Goal: Task Accomplishment & Management: Use online tool/utility

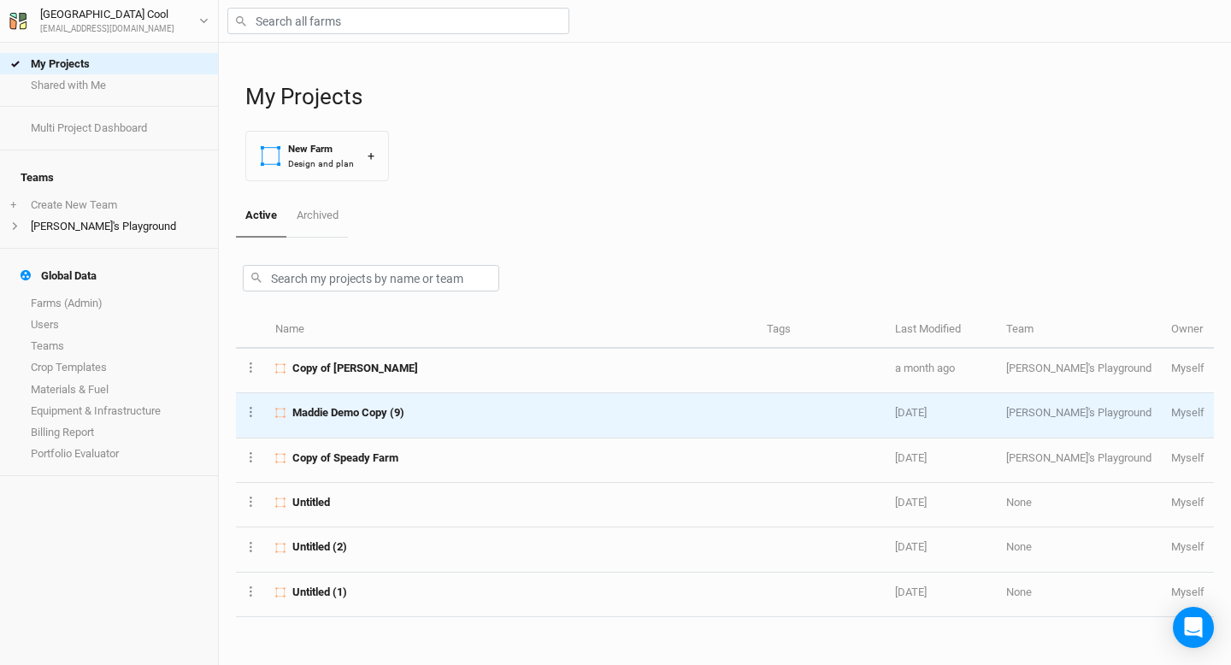
click at [363, 420] on span "Maddie Demo Copy (9)" at bounding box center [348, 412] width 112 height 15
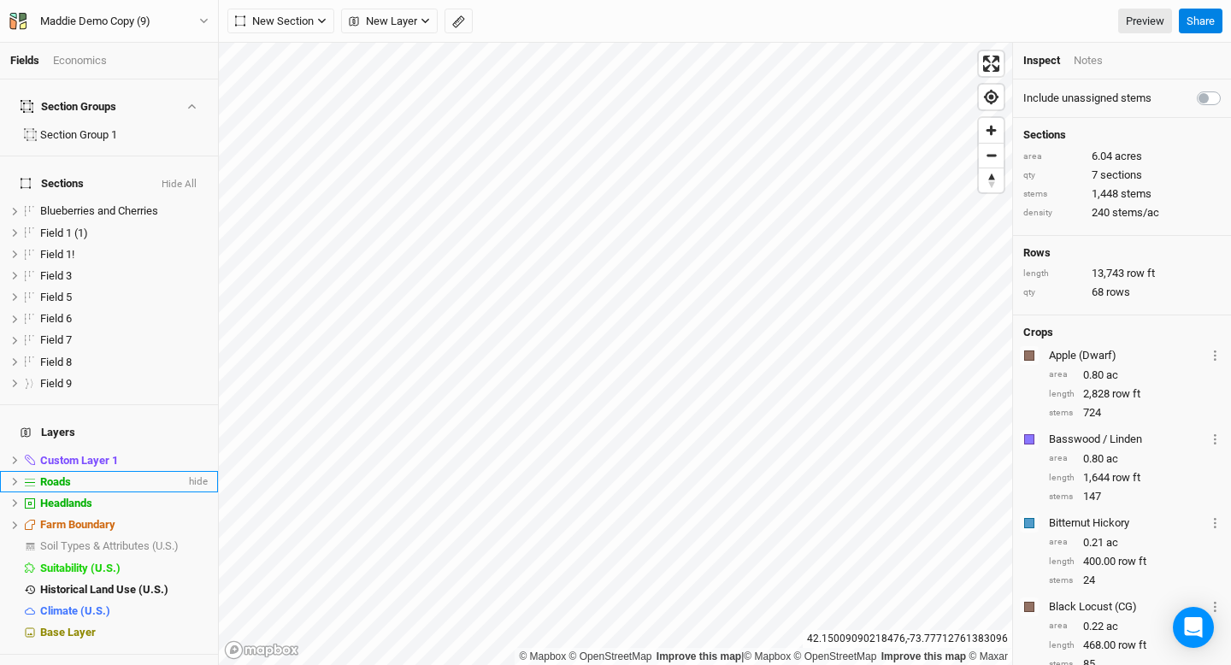
click at [15, 477] on icon at bounding box center [14, 481] width 9 height 9
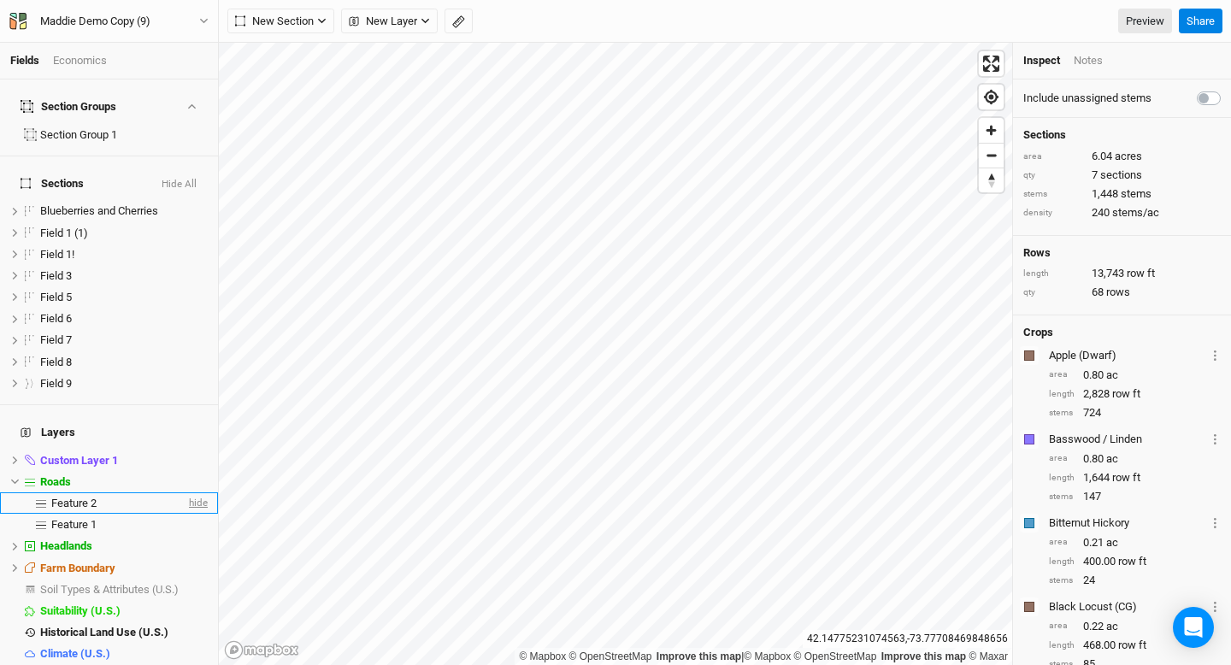
click at [204, 493] on span "hide" at bounding box center [197, 503] width 22 height 21
click at [1143, 23] on link "Preview" at bounding box center [1146, 22] width 54 height 26
click at [202, 471] on span "hide" at bounding box center [197, 481] width 22 height 21
click at [1139, 18] on link "Preview" at bounding box center [1146, 22] width 54 height 26
click at [195, 471] on span "show" at bounding box center [193, 481] width 27 height 21
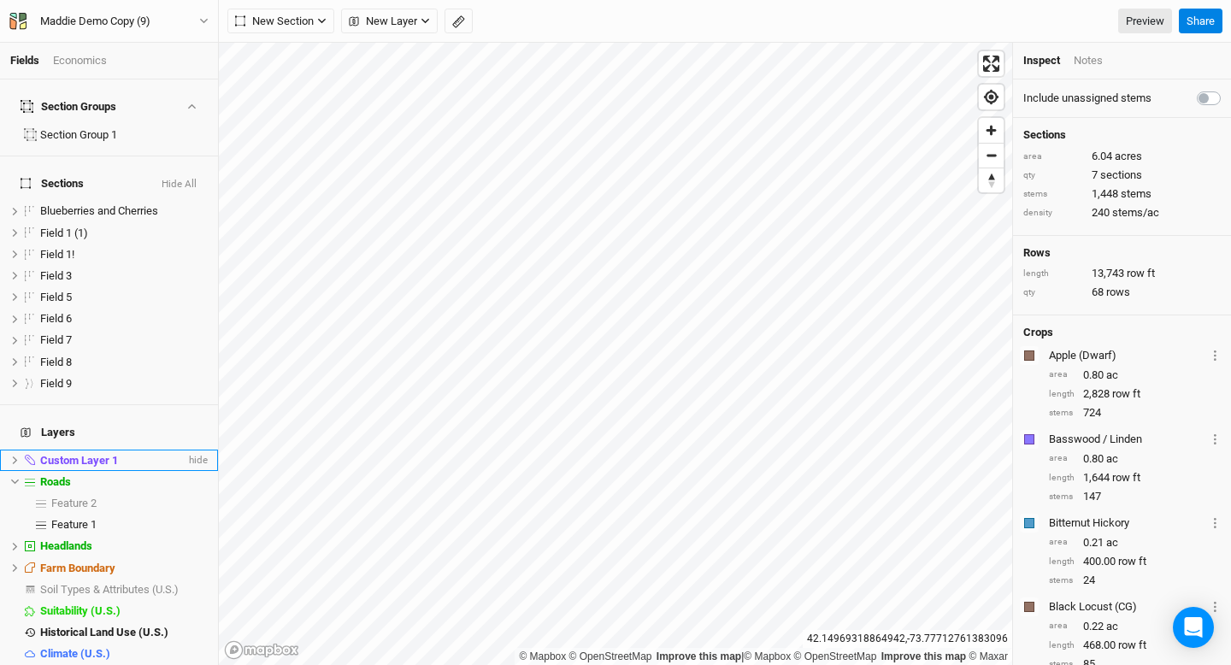
click at [11, 456] on icon at bounding box center [14, 460] width 9 height 9
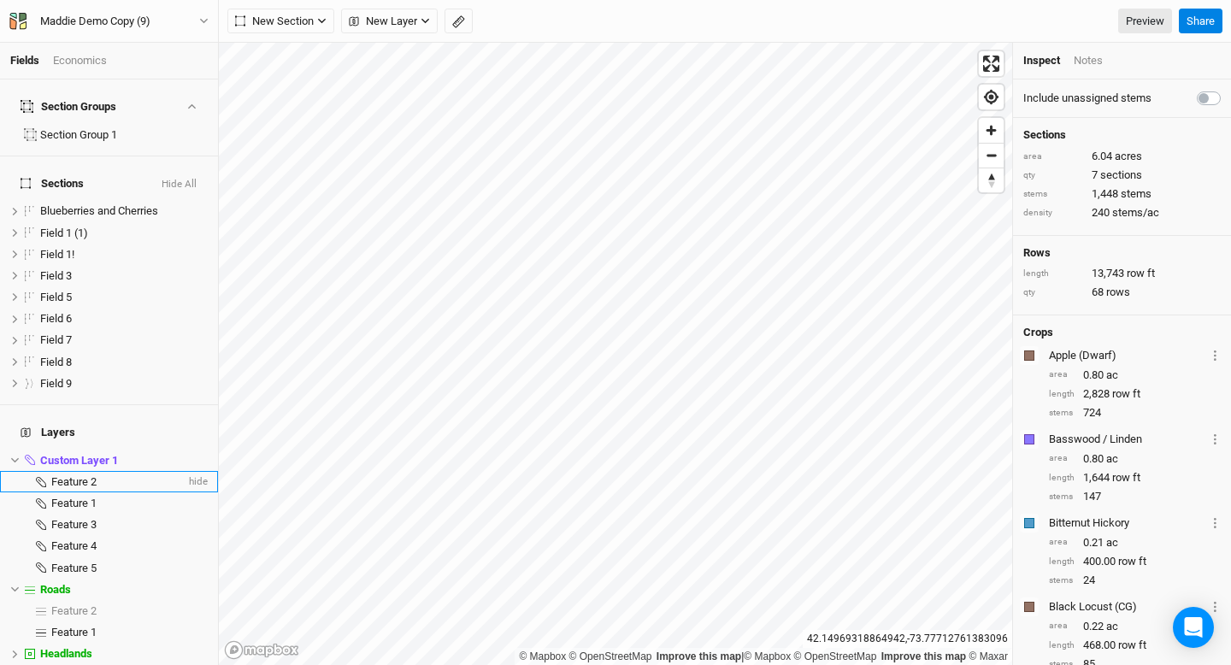
click at [72, 475] on span "Feature 2" at bounding box center [73, 481] width 45 height 13
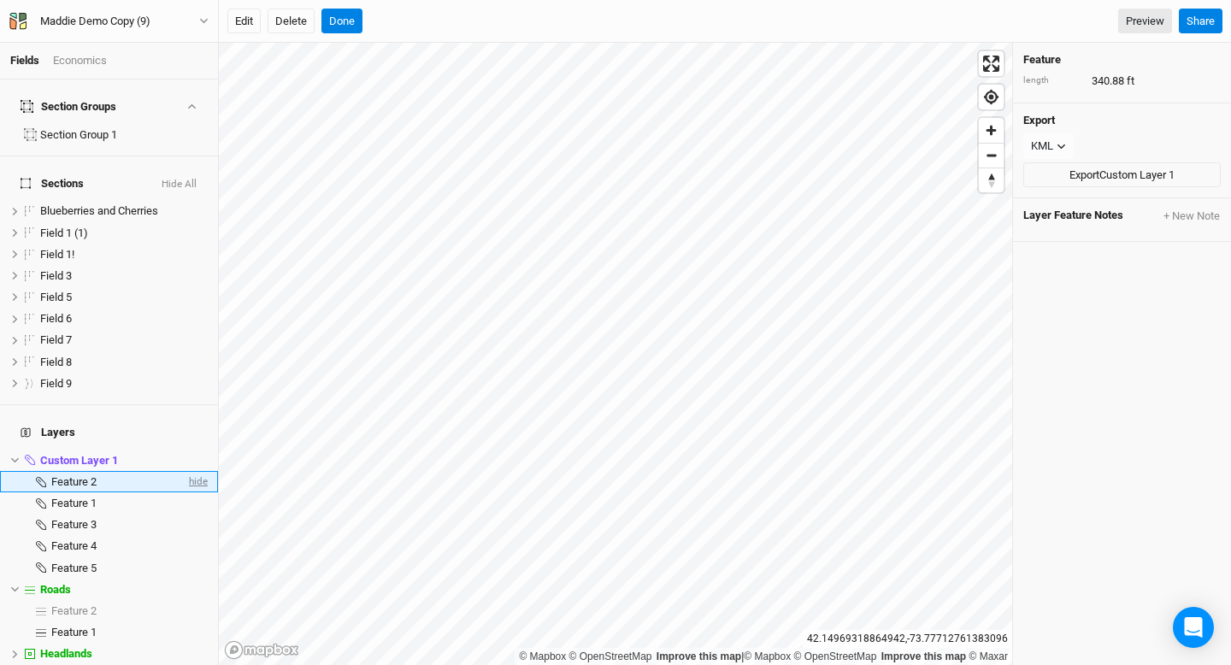
click at [202, 471] on span "hide" at bounding box center [197, 481] width 22 height 21
click at [1132, 16] on link "Preview" at bounding box center [1146, 22] width 54 height 26
